Goal: Task Accomplishment & Management: Use online tool/utility

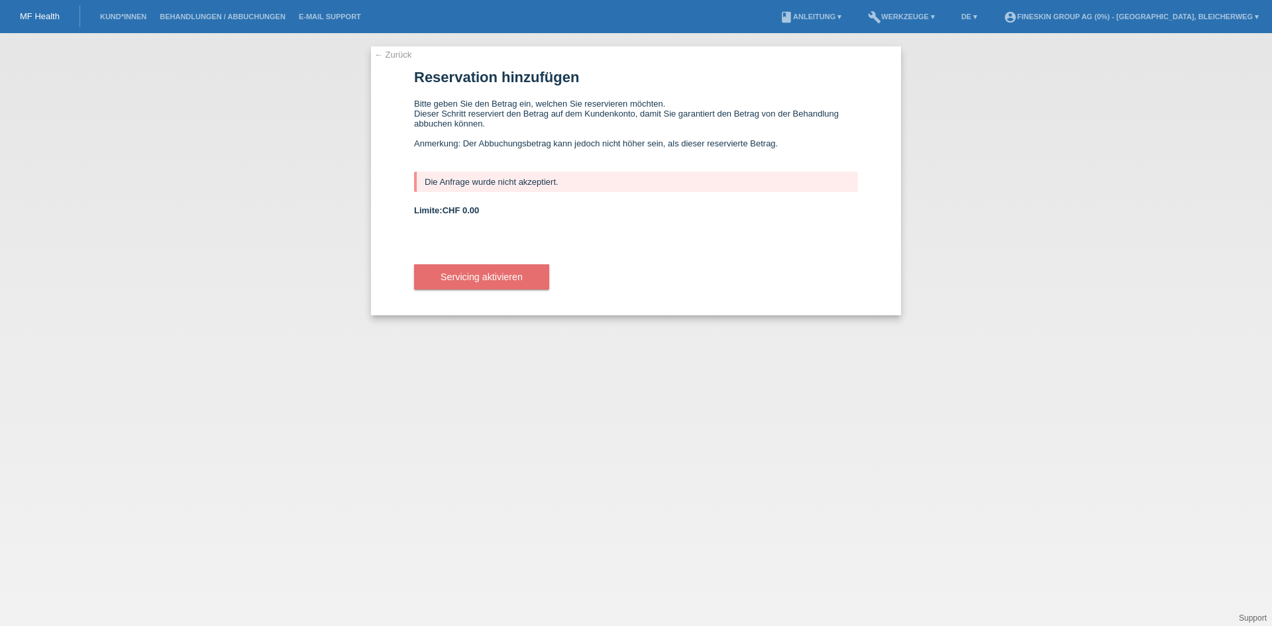
click at [39, 17] on link "MF Health" at bounding box center [40, 16] width 40 height 10
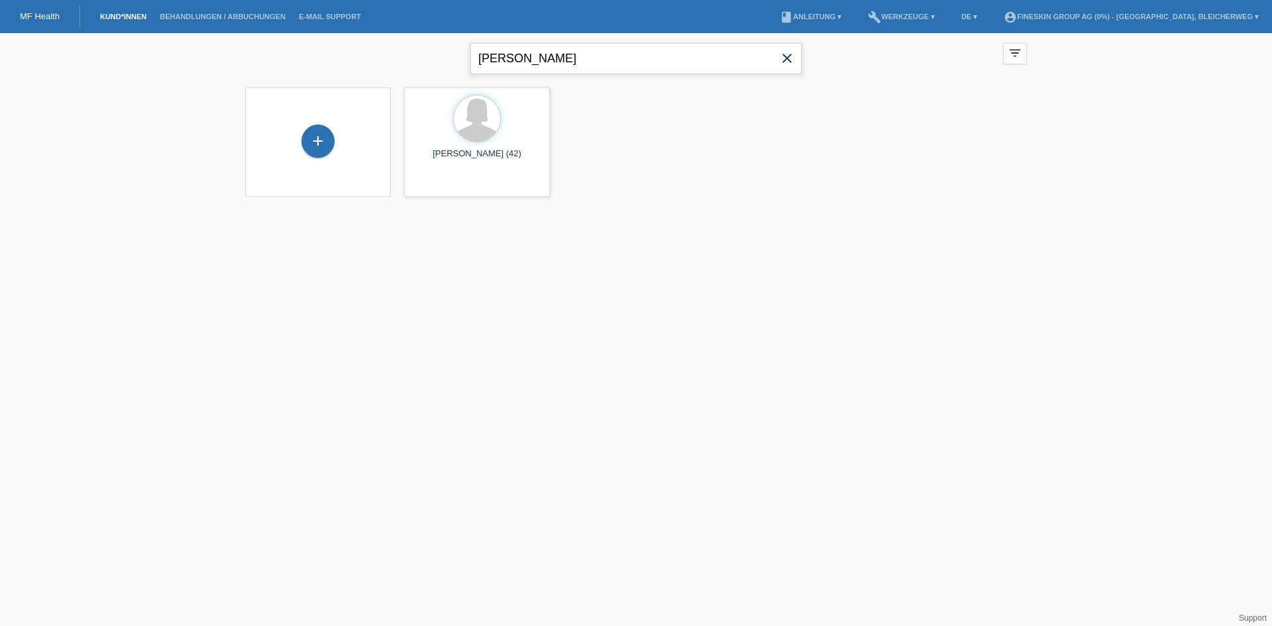
drag, startPoint x: 544, startPoint y: 58, endPoint x: 354, endPoint y: 61, distance: 190.2
click at [358, 60] on div "[PERSON_NAME] close filter_list view_module Alle Kund*innen anzeigen star Marki…" at bounding box center [636, 57] width 795 height 48
type input "fetahu"
click at [433, 182] on span "Anzeigen" at bounding box center [442, 185] width 36 height 10
